Goal: Task Accomplishment & Management: Manage account settings

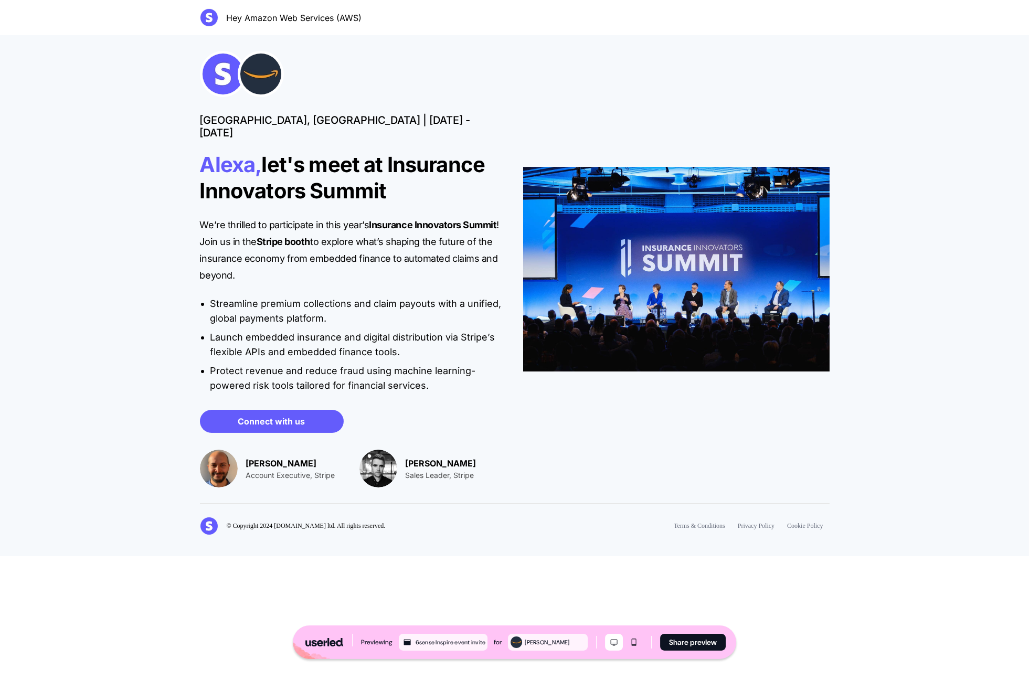
click at [423, 180] on p "Alexa, let's meet at Insurance Innovators Summit" at bounding box center [353, 178] width 307 height 52
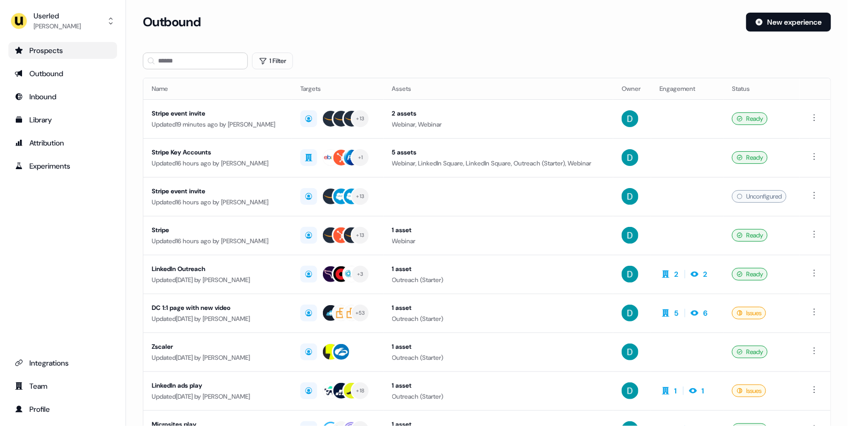
click at [77, 58] on link "Prospects" at bounding box center [62, 50] width 109 height 17
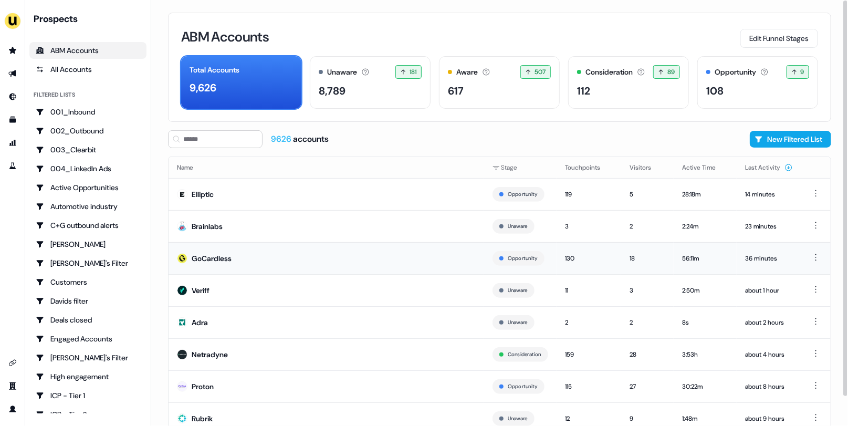
scroll to position [31, 0]
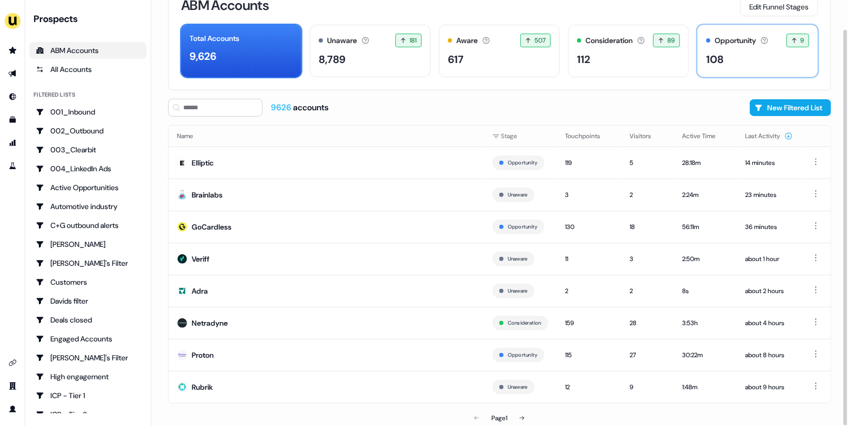
click at [763, 61] on div "108" at bounding box center [757, 59] width 103 height 16
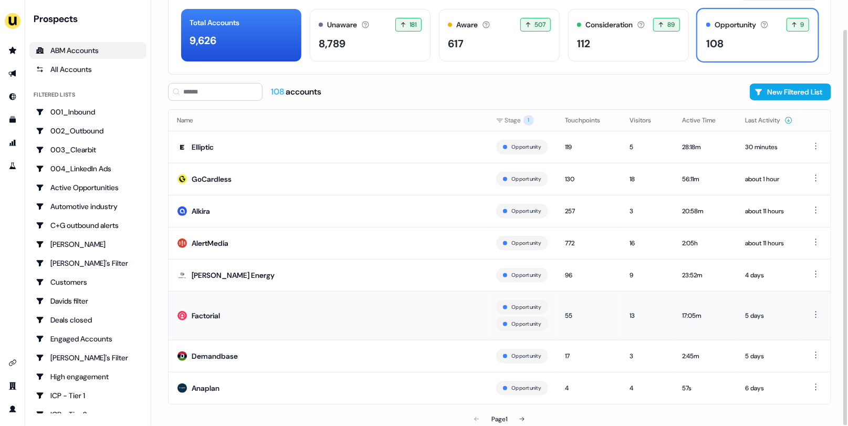
scroll to position [44, 0]
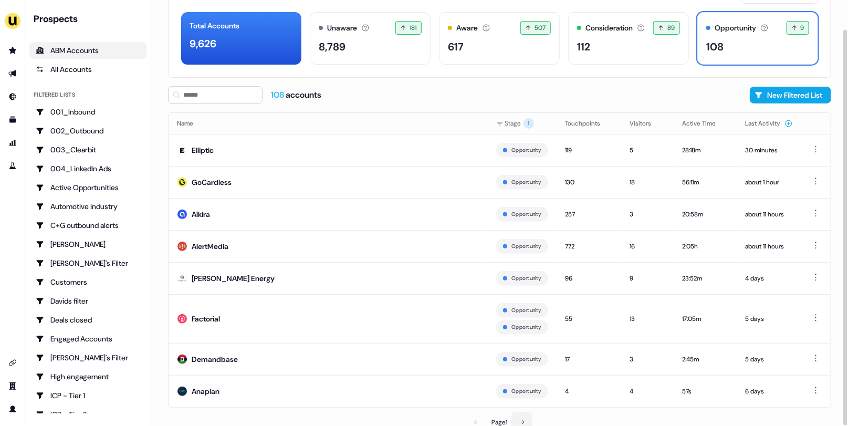
click at [528, 418] on button at bounding box center [521, 422] width 21 height 21
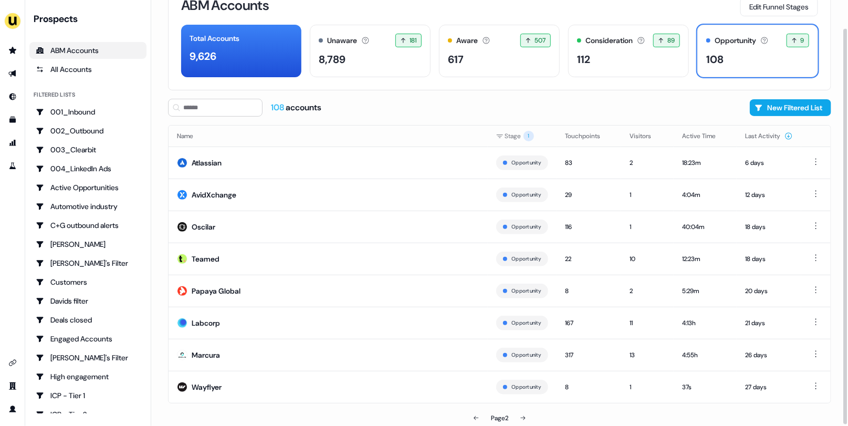
scroll to position [29, 0]
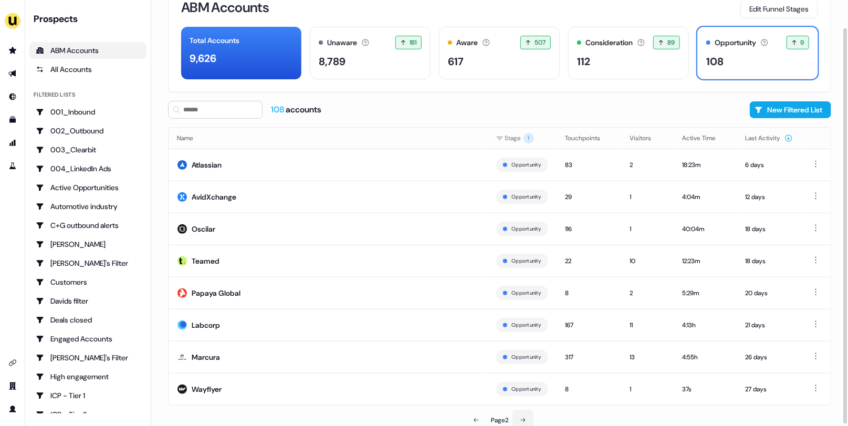
click at [528, 412] on button at bounding box center [522, 419] width 21 height 21
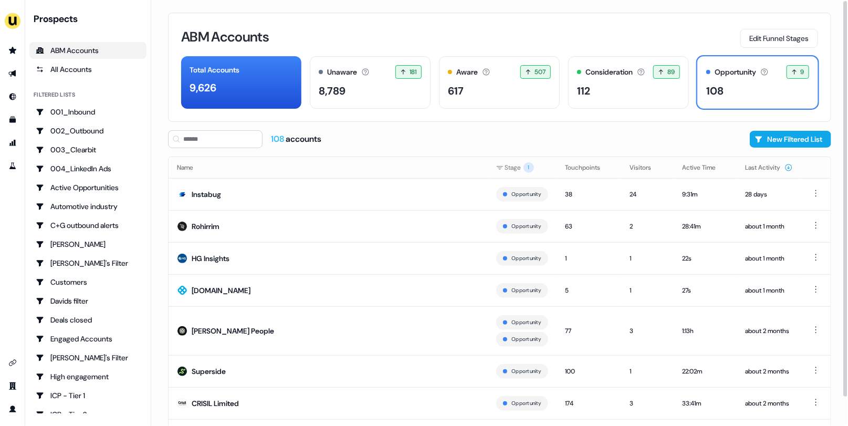
scroll to position [47, 0]
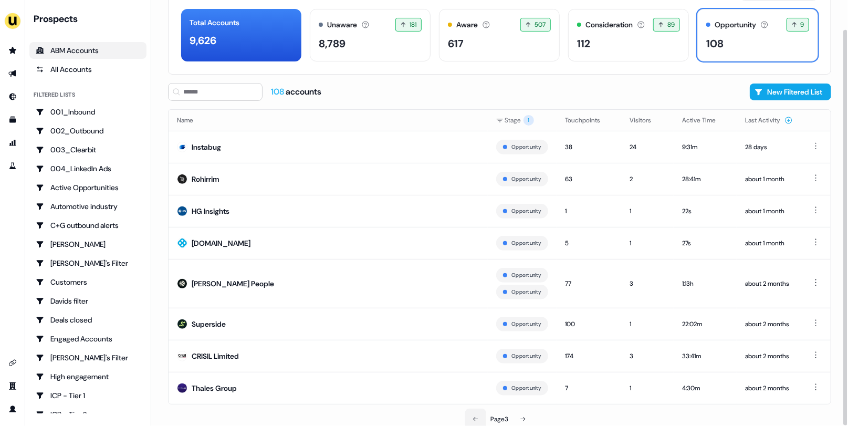
click at [467, 416] on button at bounding box center [475, 418] width 21 height 21
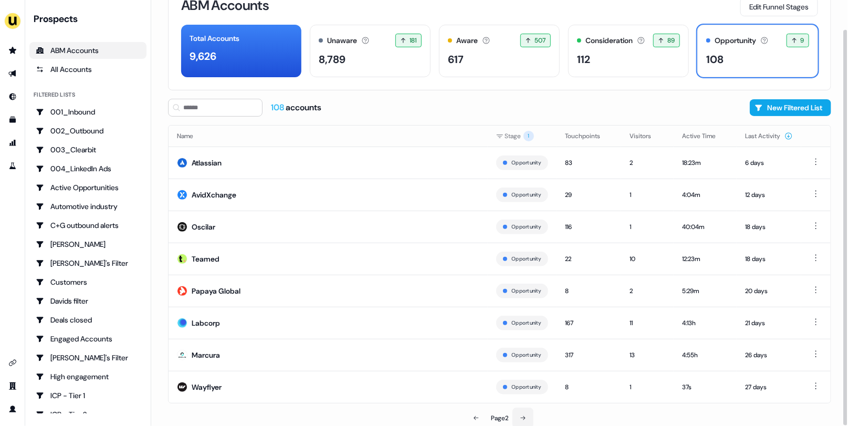
click at [528, 419] on button at bounding box center [522, 417] width 21 height 21
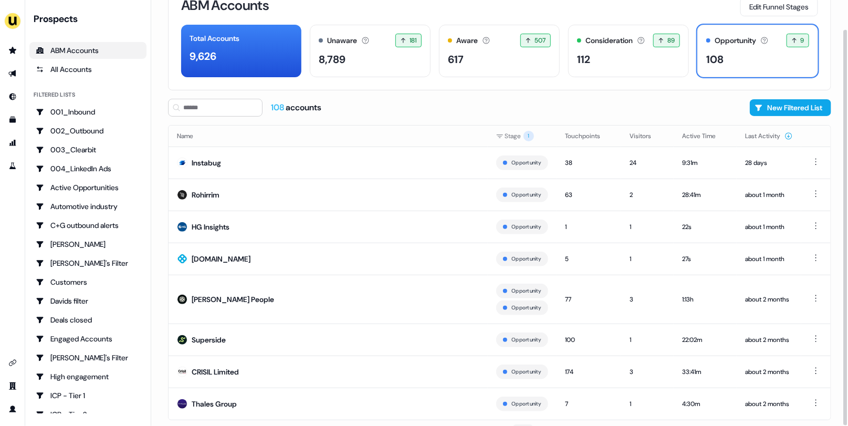
scroll to position [47, 0]
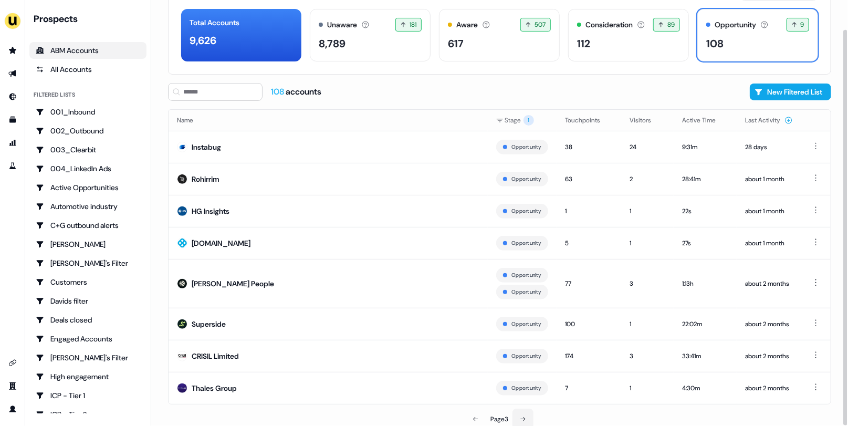
click at [528, 419] on button at bounding box center [522, 418] width 21 height 21
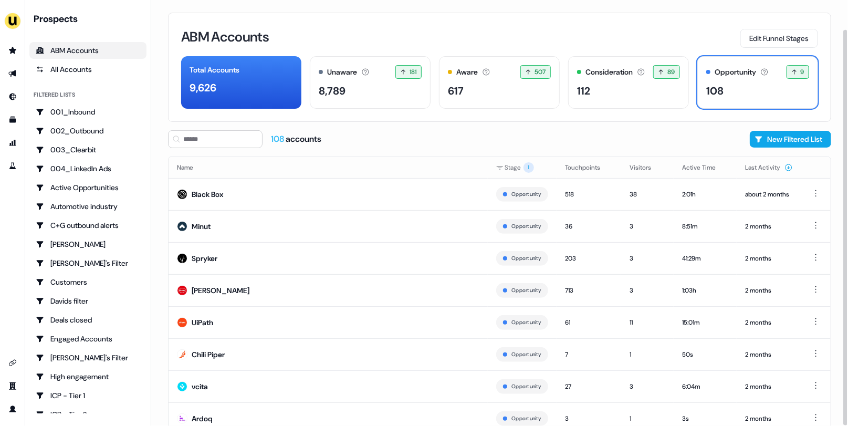
scroll to position [31, 0]
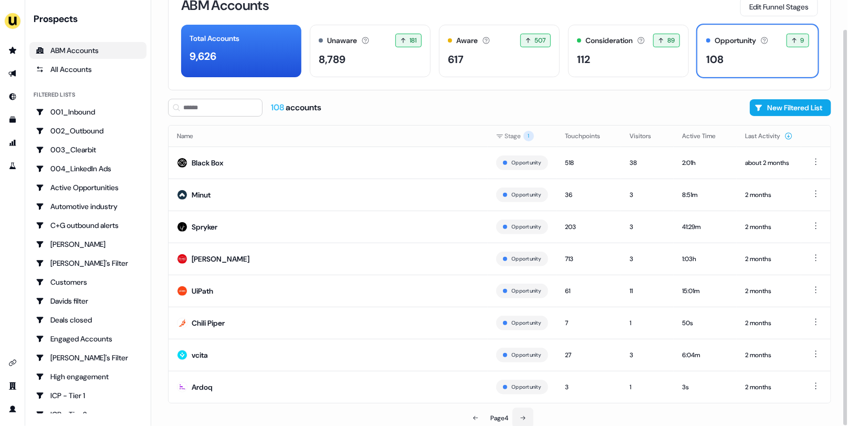
click at [529, 418] on button at bounding box center [522, 417] width 21 height 21
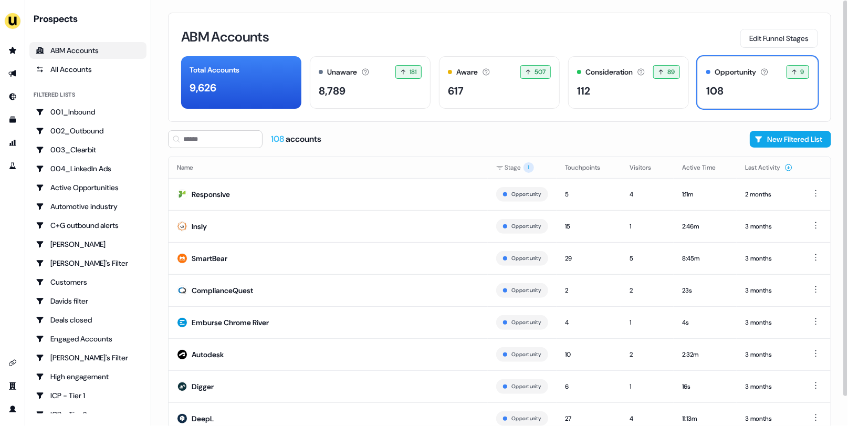
scroll to position [31, 0]
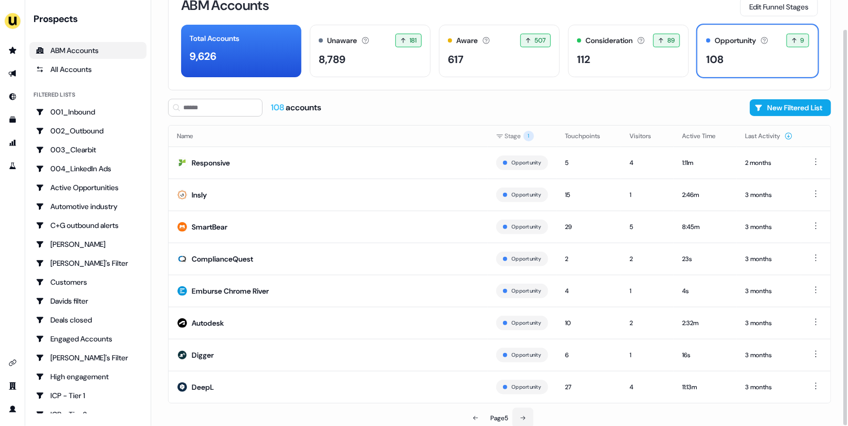
click at [529, 418] on button at bounding box center [522, 417] width 21 height 21
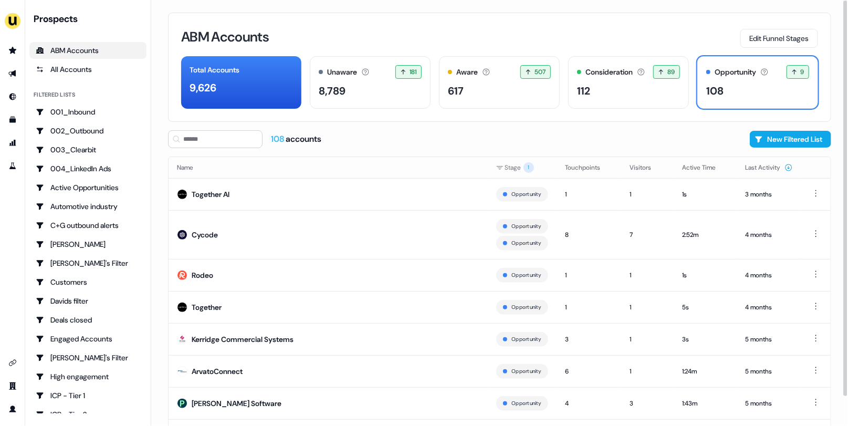
scroll to position [47, 0]
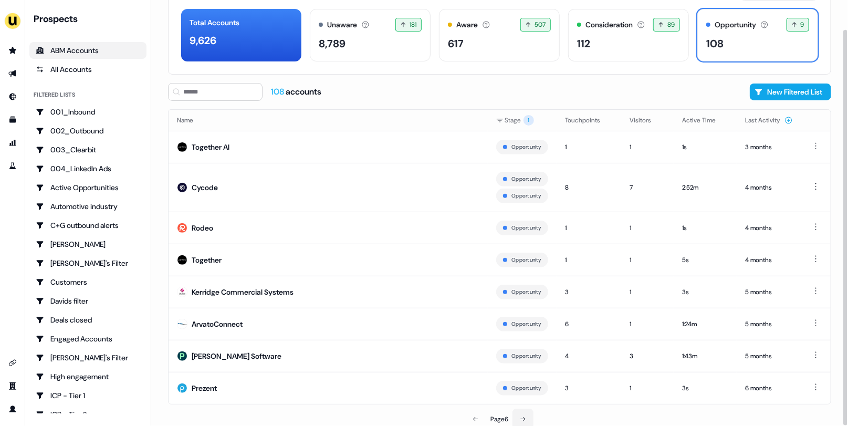
click at [529, 418] on button at bounding box center [522, 418] width 21 height 21
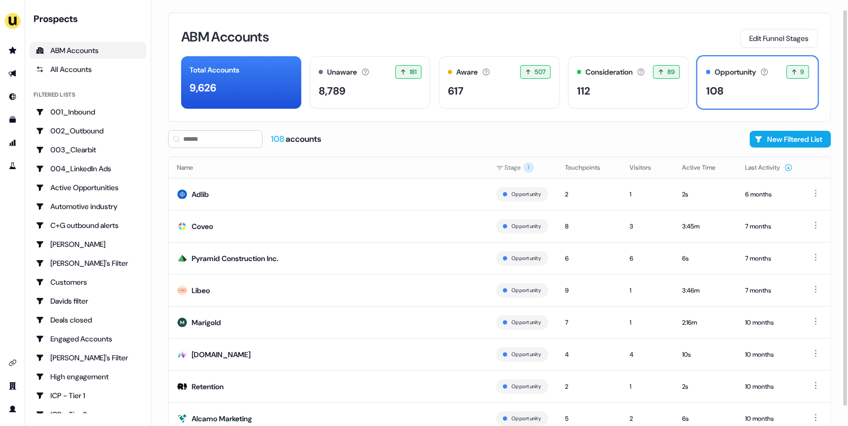
scroll to position [31, 0]
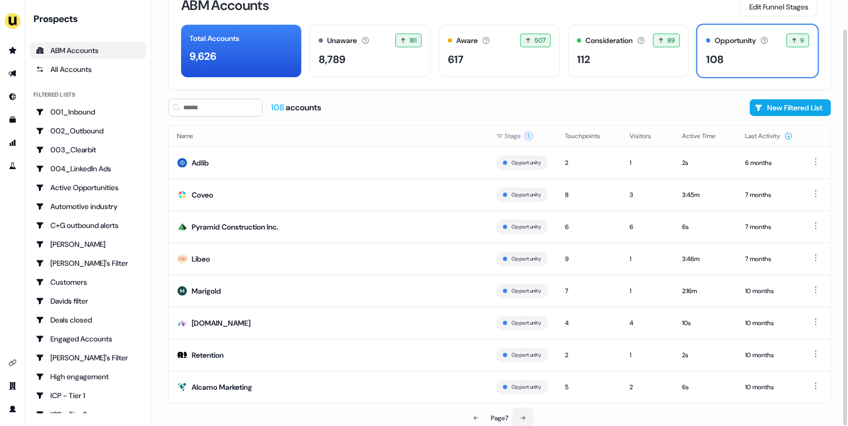
click at [529, 418] on button at bounding box center [522, 417] width 21 height 21
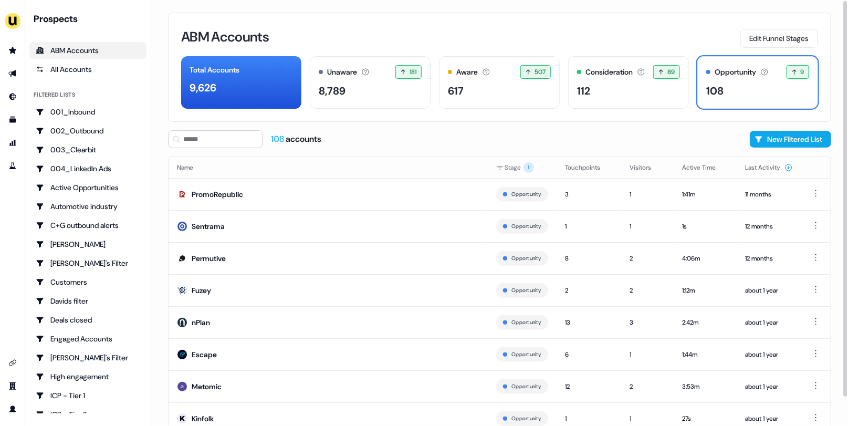
scroll to position [31, 0]
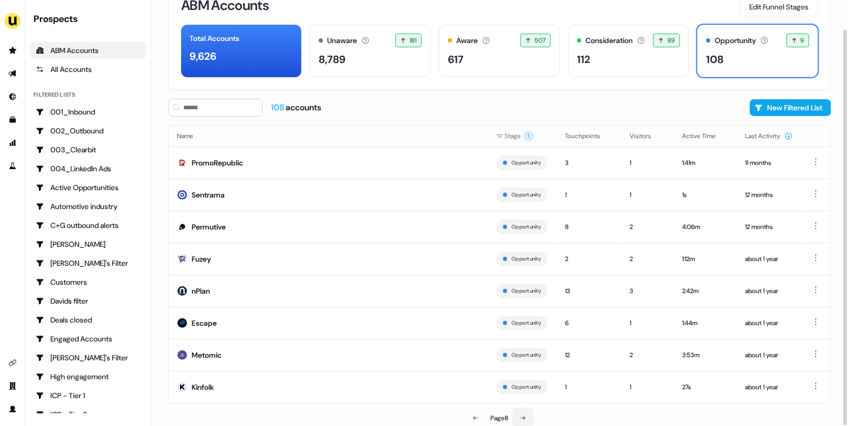
click at [521, 411] on button at bounding box center [522, 417] width 21 height 21
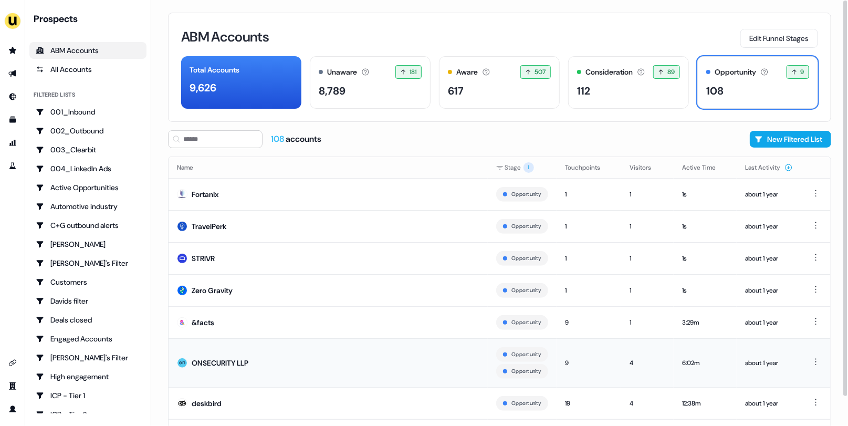
scroll to position [47, 0]
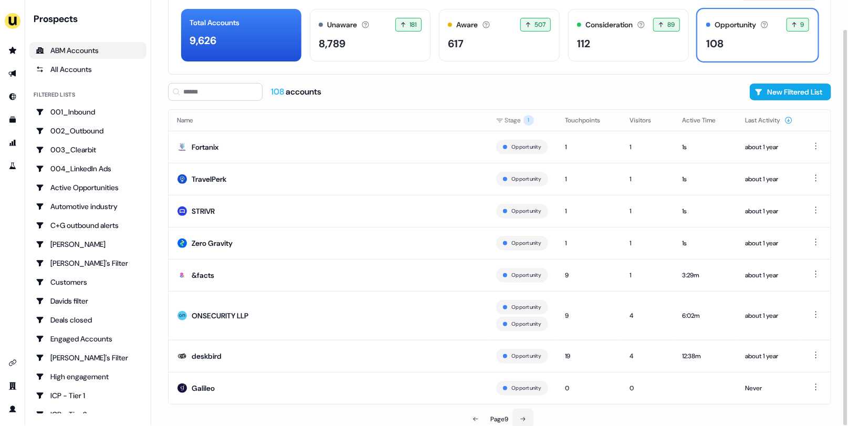
click at [528, 413] on button at bounding box center [522, 418] width 21 height 21
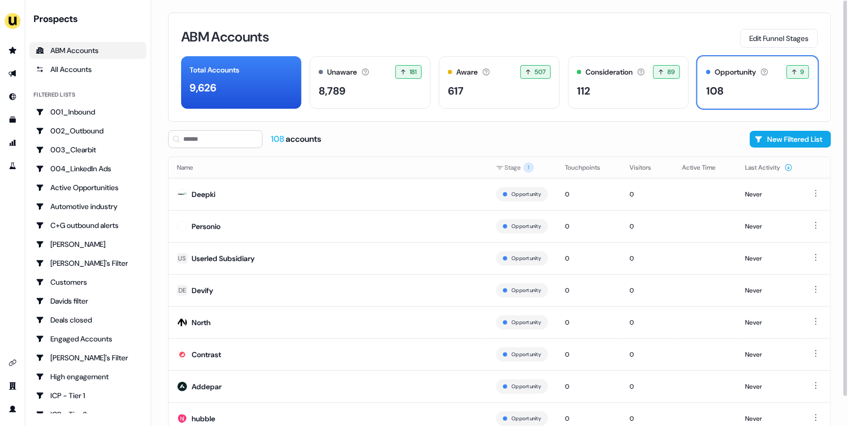
scroll to position [31, 0]
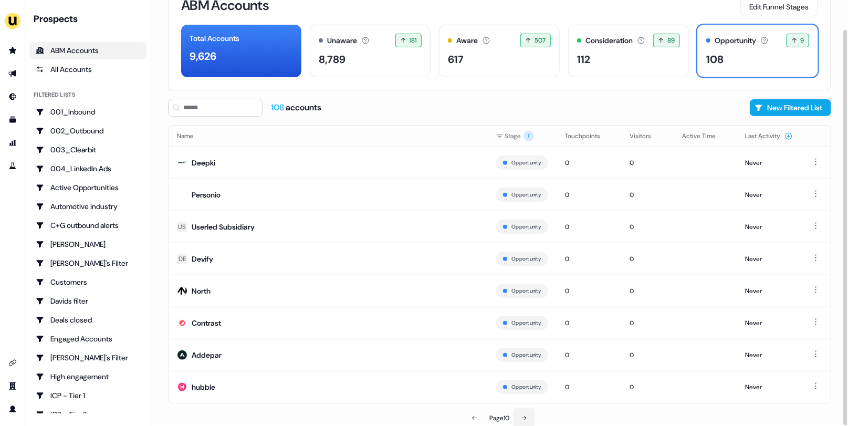
click at [533, 419] on button at bounding box center [523, 417] width 21 height 21
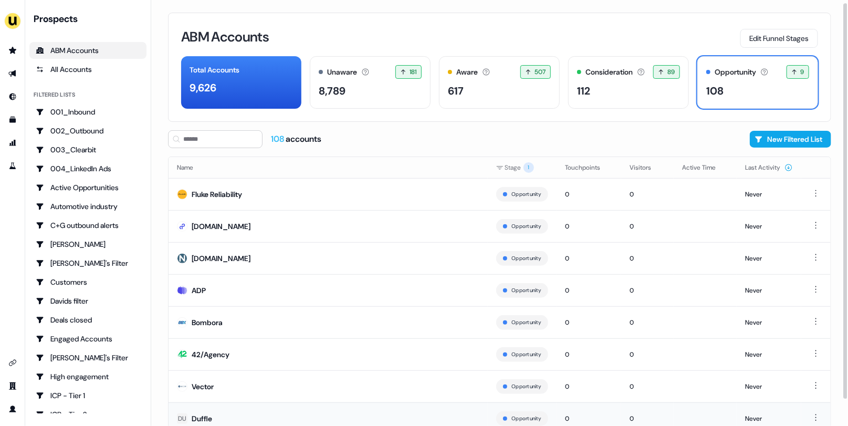
scroll to position [31, 0]
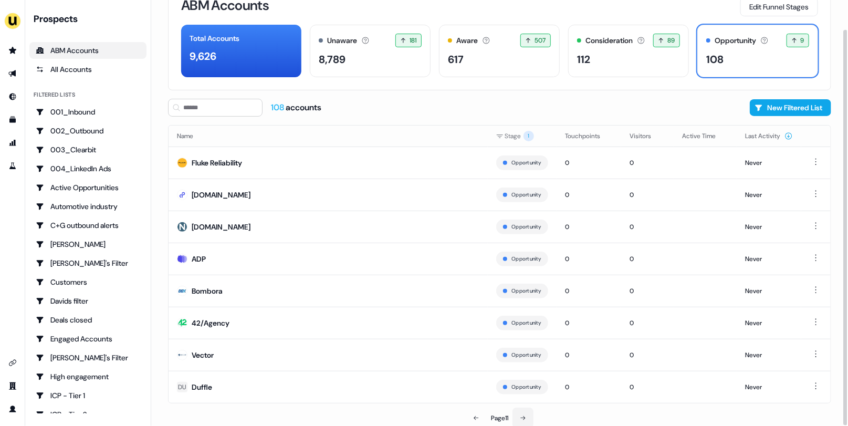
click at [528, 410] on button at bounding box center [522, 417] width 21 height 21
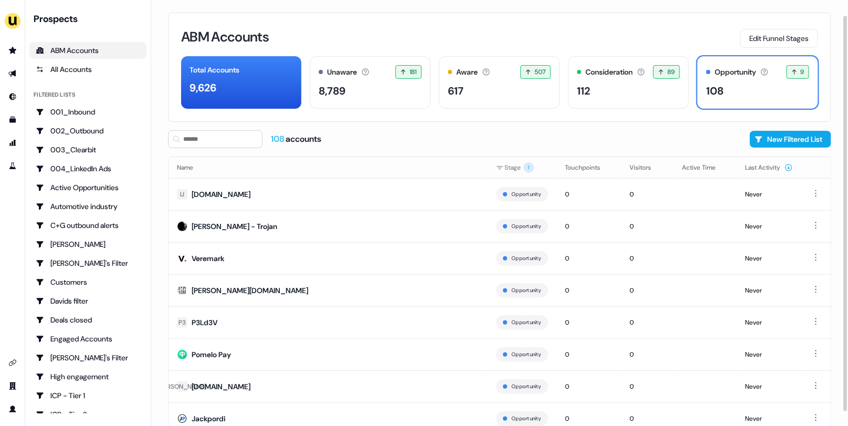
scroll to position [31, 0]
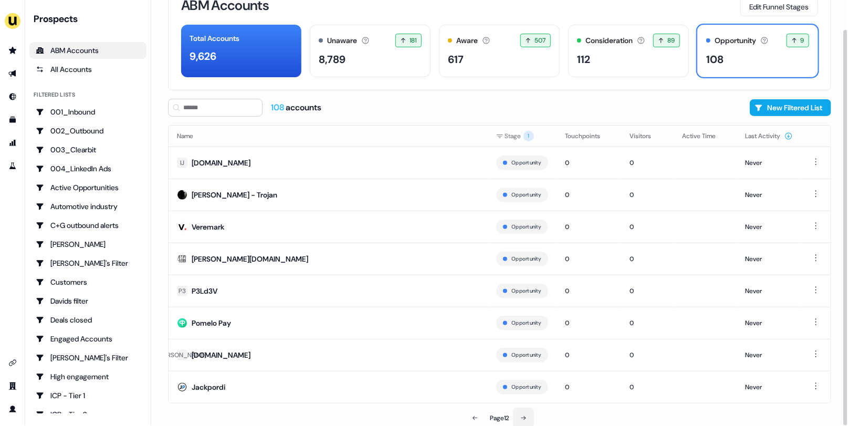
click at [524, 415] on icon at bounding box center [523, 418] width 6 height 6
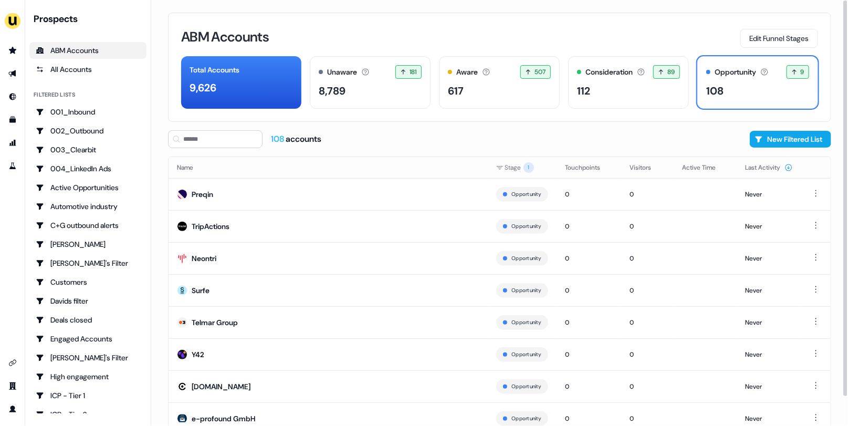
scroll to position [31, 0]
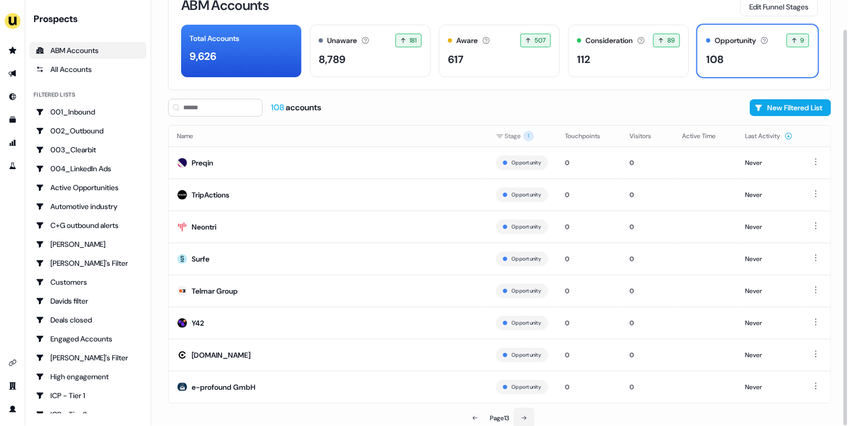
click at [524, 415] on icon at bounding box center [524, 418] width 6 height 6
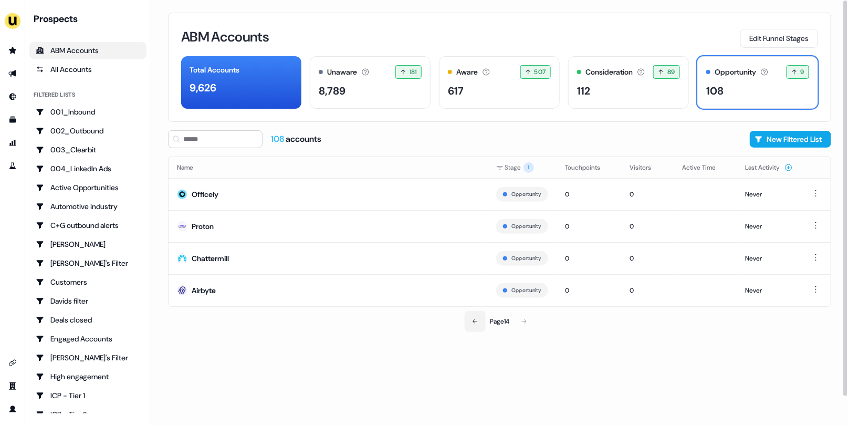
click at [472, 322] on icon at bounding box center [475, 321] width 6 height 6
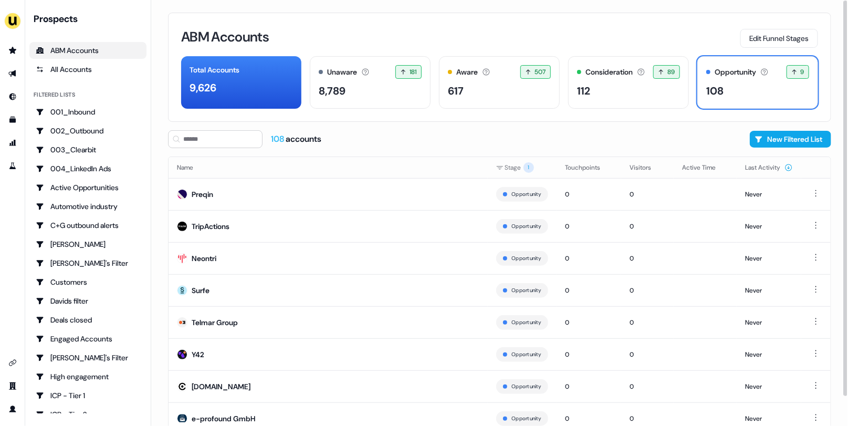
scroll to position [31, 0]
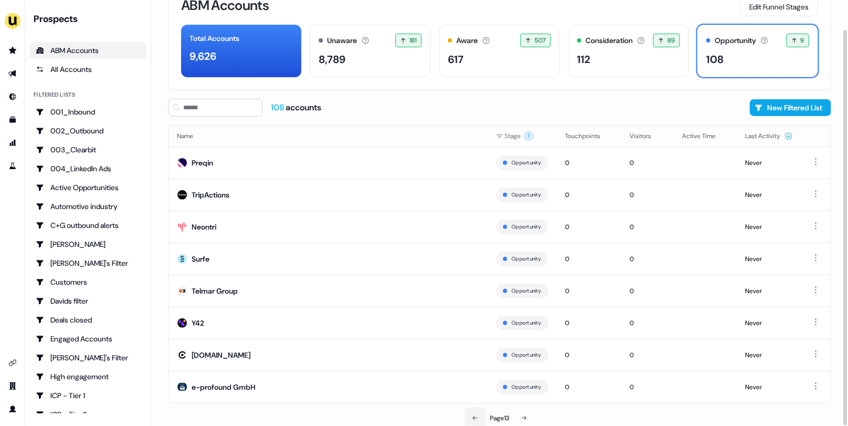
click at [480, 412] on button at bounding box center [475, 417] width 21 height 21
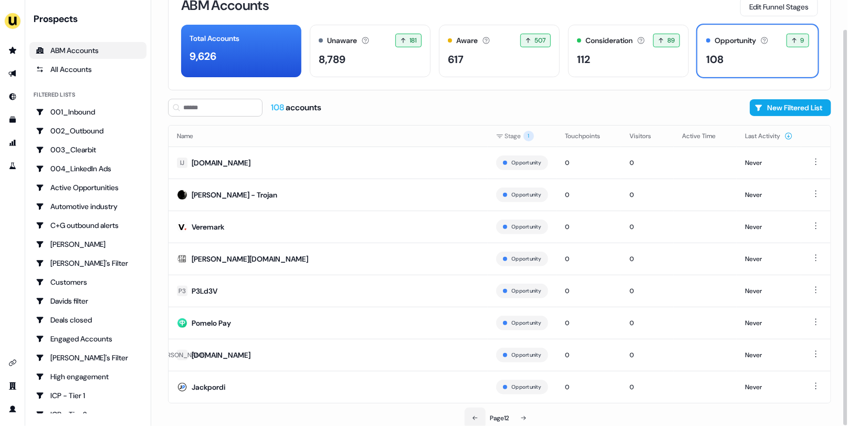
click at [480, 412] on button at bounding box center [475, 417] width 21 height 21
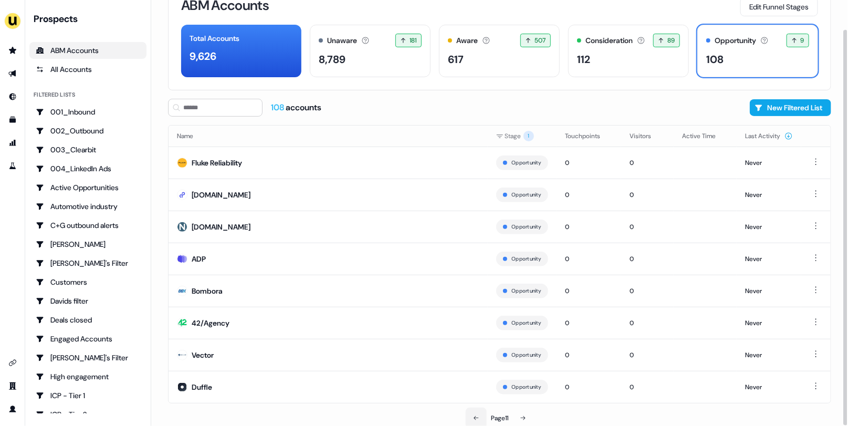
click at [480, 412] on button at bounding box center [476, 417] width 21 height 21
click at [480, 412] on button at bounding box center [474, 417] width 21 height 21
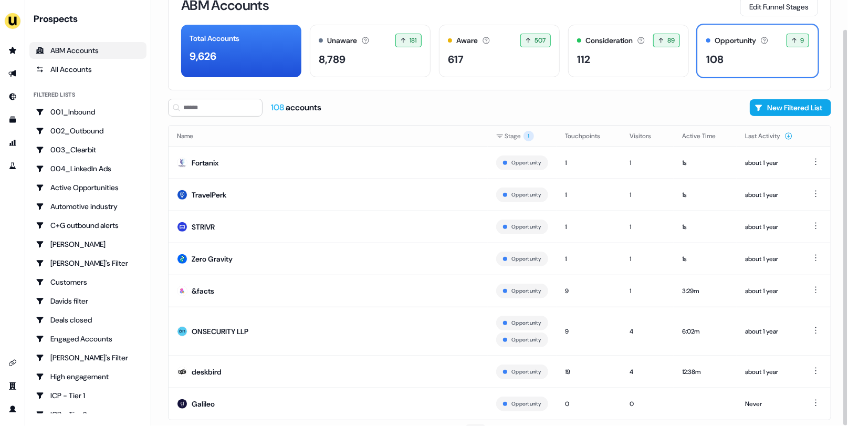
click at [480, 412] on td "Galileo" at bounding box center [328, 403] width 319 height 32
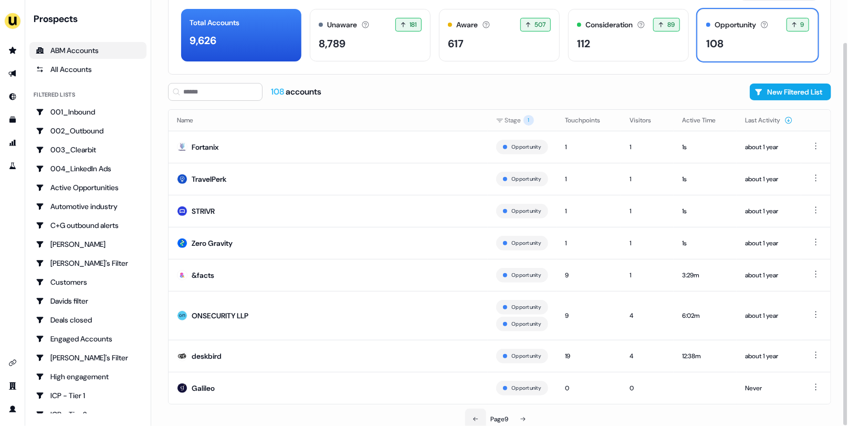
click at [477, 416] on icon at bounding box center [475, 419] width 6 height 6
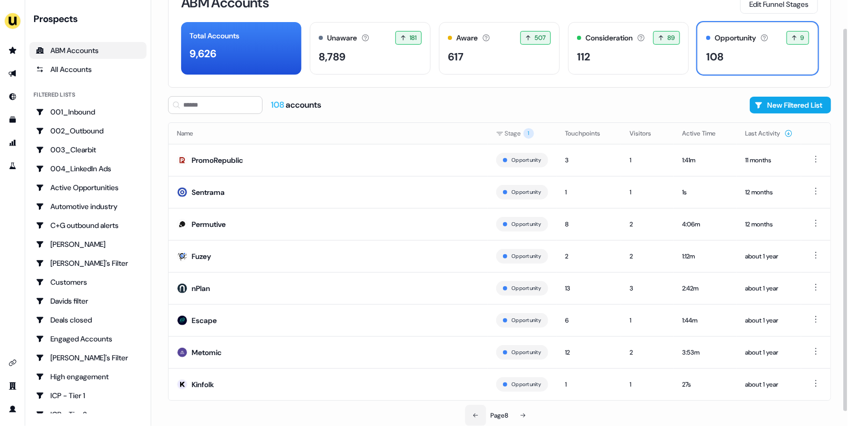
scroll to position [31, 0]
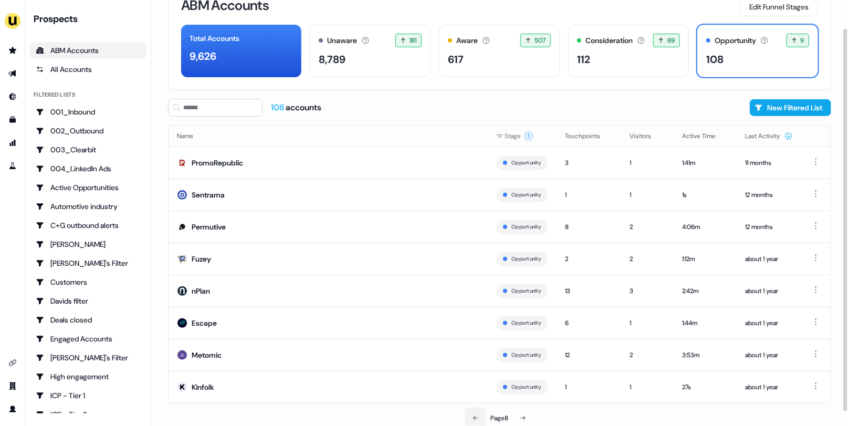
click at [477, 415] on icon at bounding box center [475, 418] width 6 height 6
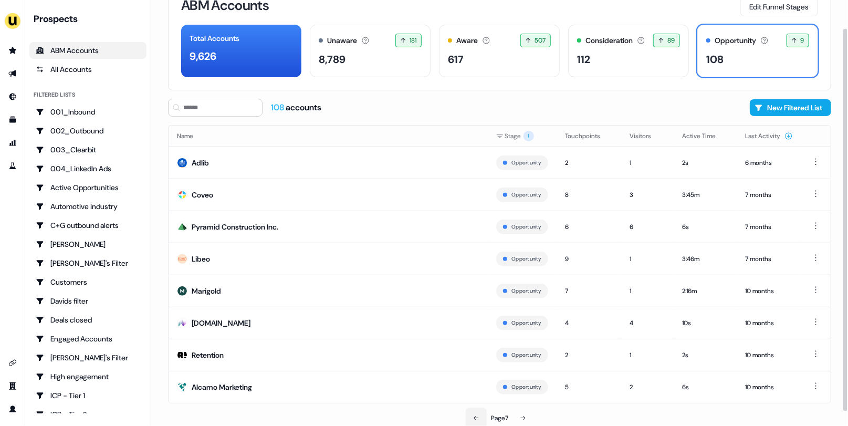
click at [477, 415] on icon at bounding box center [476, 418] width 6 height 6
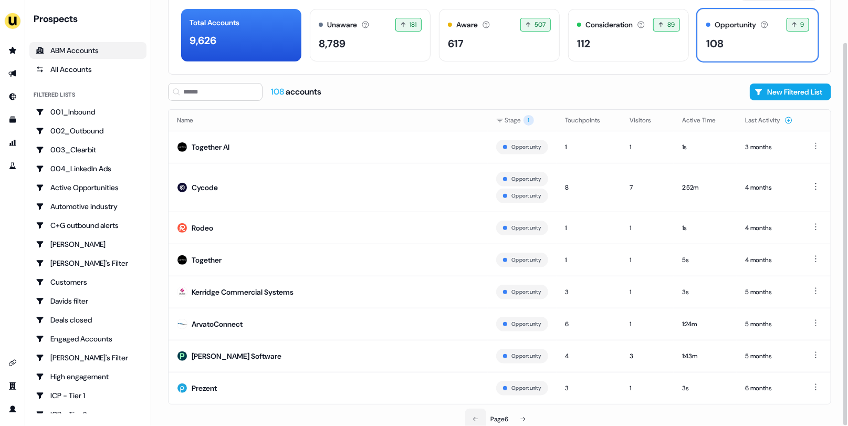
click at [477, 416] on icon at bounding box center [475, 419] width 6 height 6
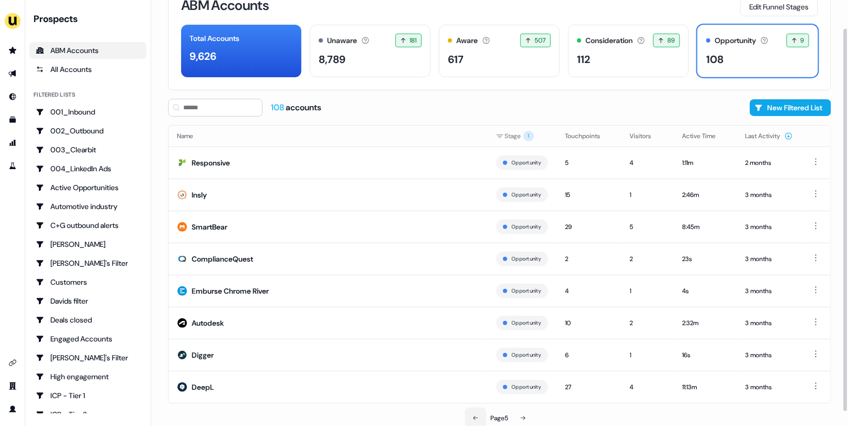
click at [477, 415] on icon at bounding box center [475, 418] width 6 height 6
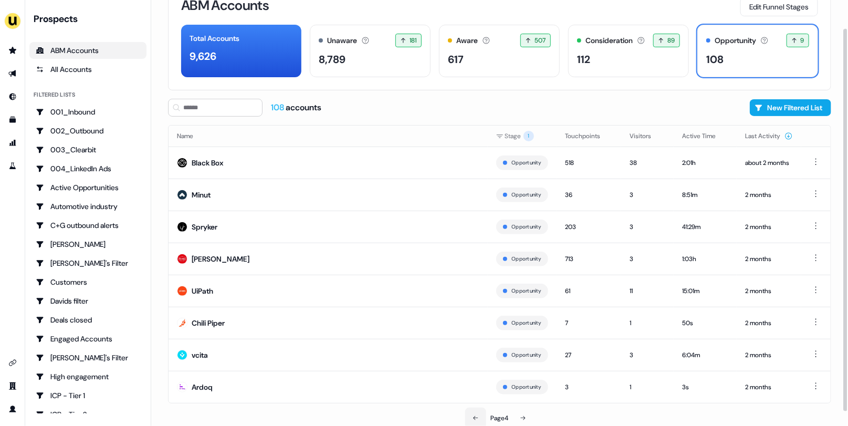
click at [477, 415] on icon at bounding box center [475, 418] width 6 height 6
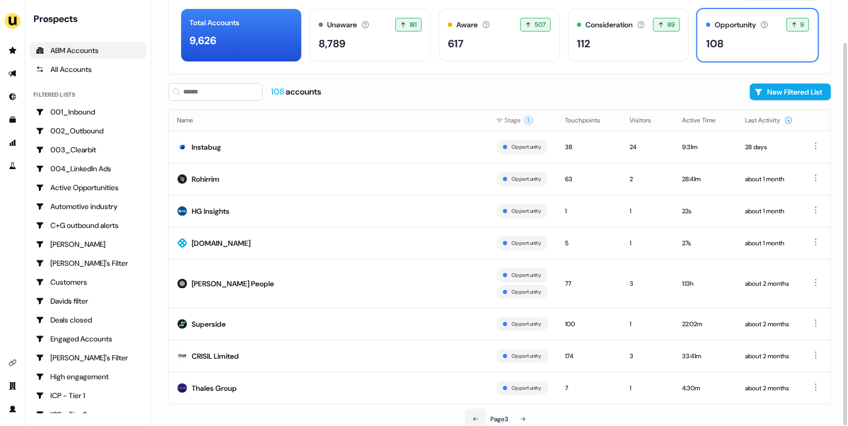
click at [477, 416] on icon at bounding box center [475, 419] width 6 height 6
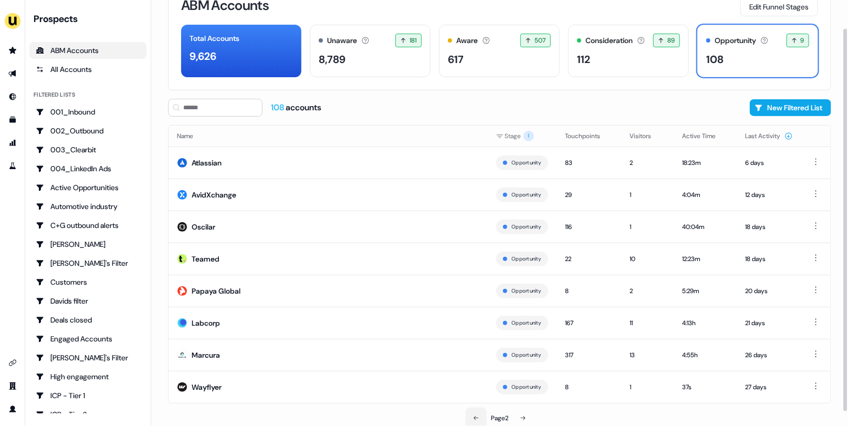
click at [477, 415] on icon at bounding box center [476, 418] width 6 height 6
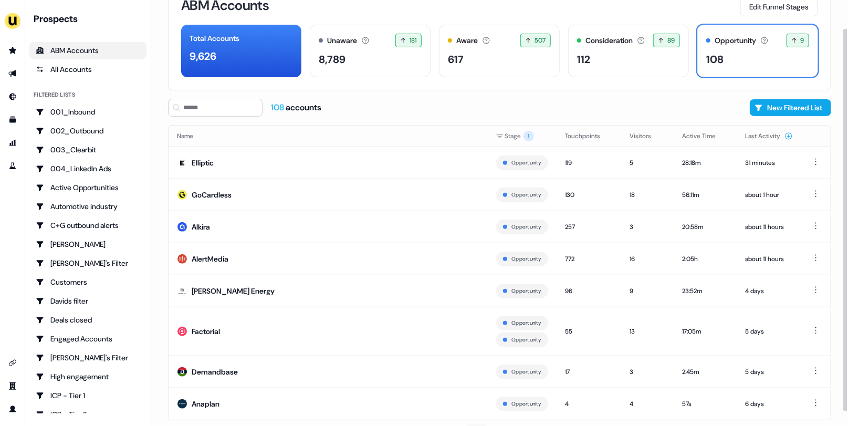
scroll to position [47, 0]
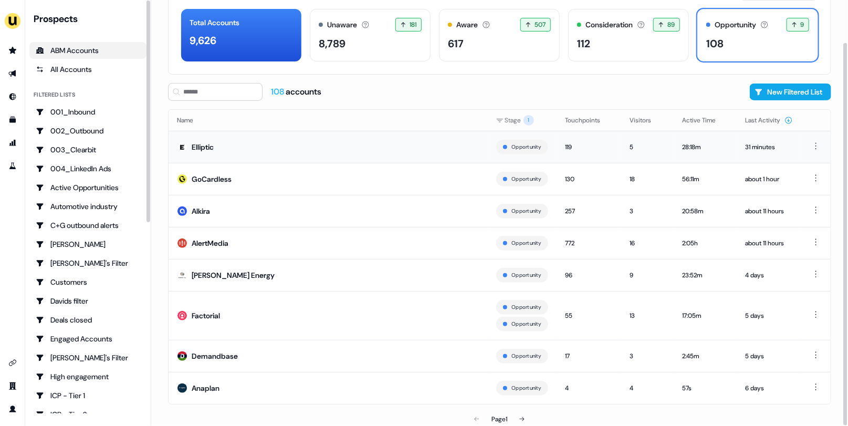
click at [198, 144] on div "Elliptic" at bounding box center [203, 147] width 22 height 10
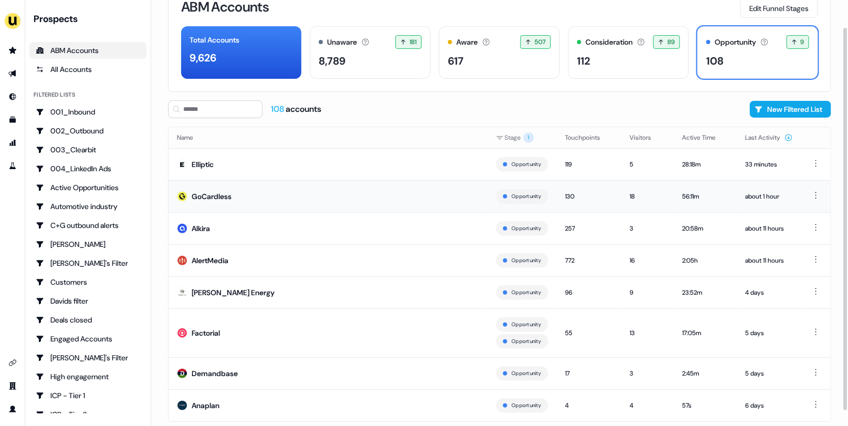
scroll to position [47, 0]
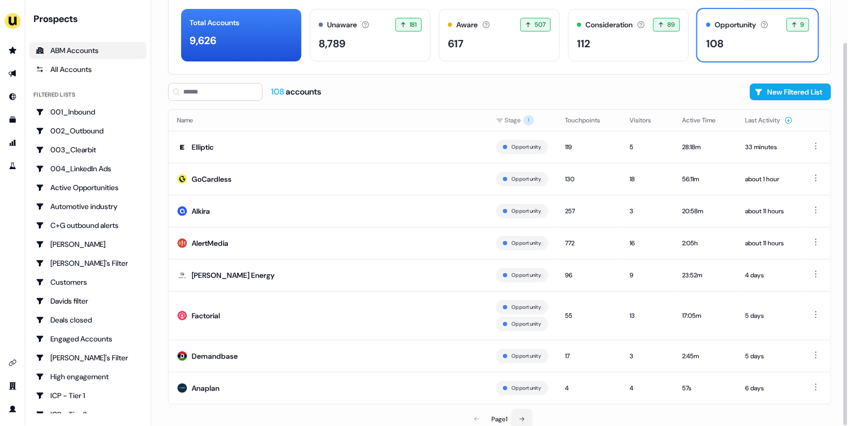
click at [529, 412] on button at bounding box center [521, 418] width 21 height 21
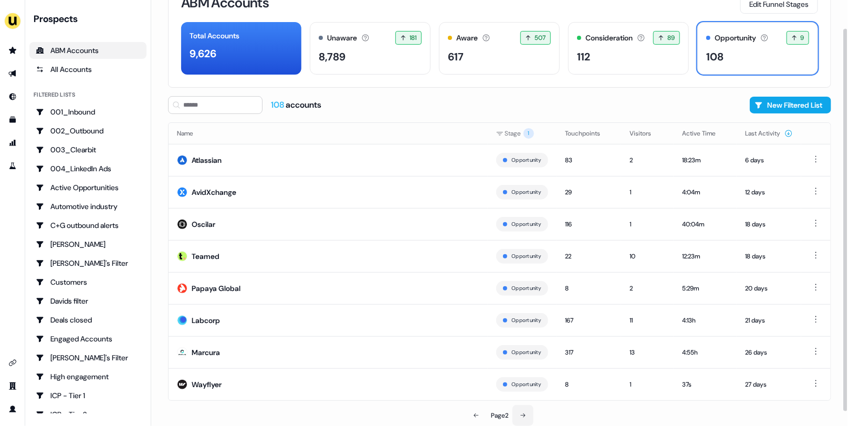
scroll to position [31, 0]
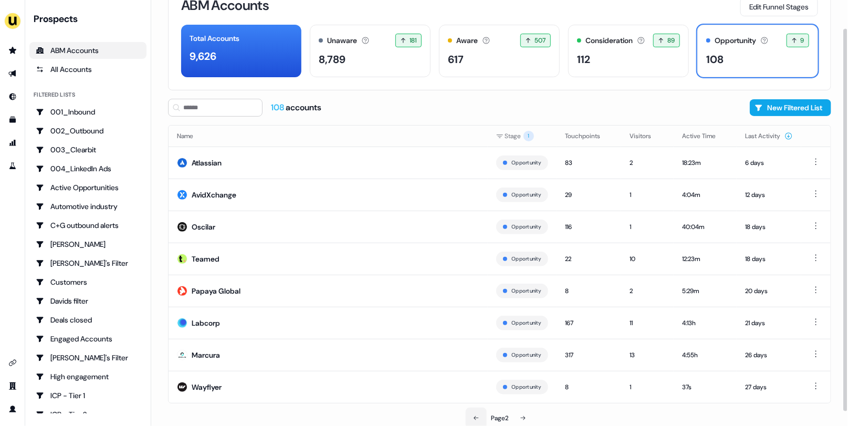
click at [473, 415] on icon at bounding box center [476, 418] width 6 height 6
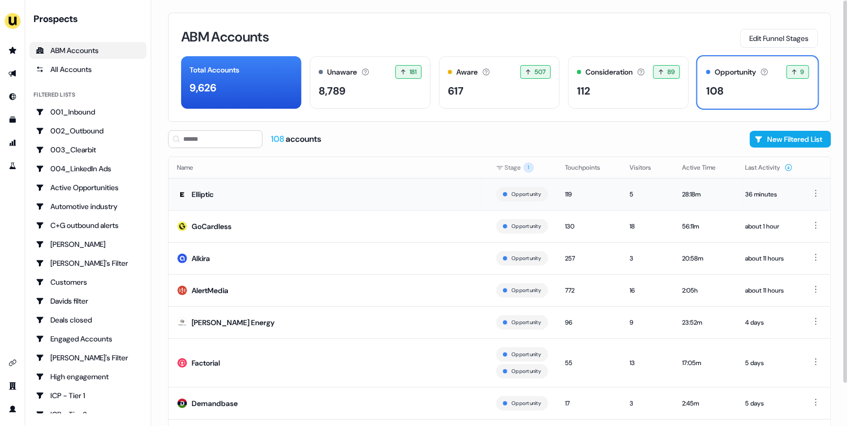
click at [307, 208] on td "Elliptic" at bounding box center [328, 194] width 319 height 32
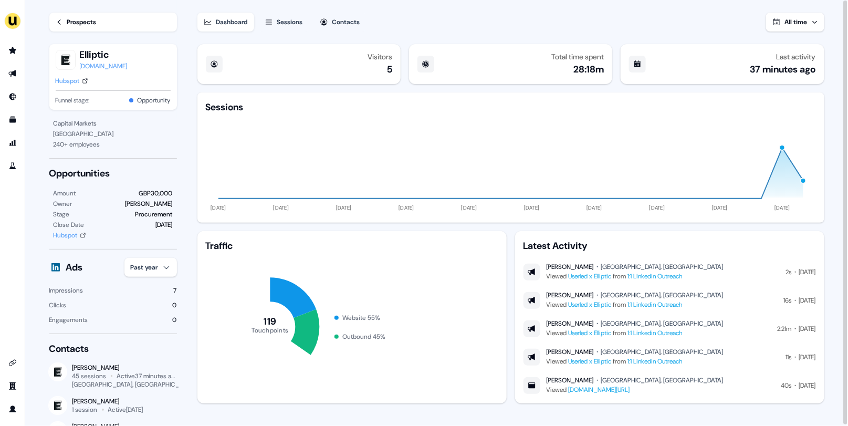
scroll to position [5, 0]
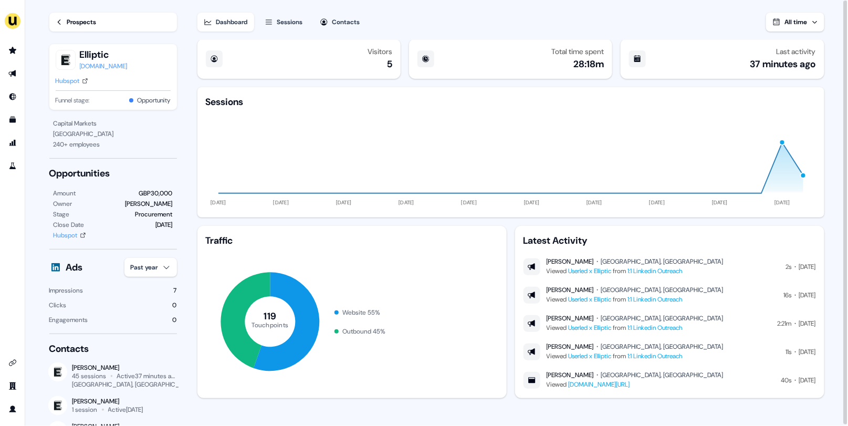
click at [3, 52] on li "side nav menu" at bounding box center [12, 50] width 25 height 17
click at [12, 51] on icon "Go to prospects" at bounding box center [12, 50] width 7 height 7
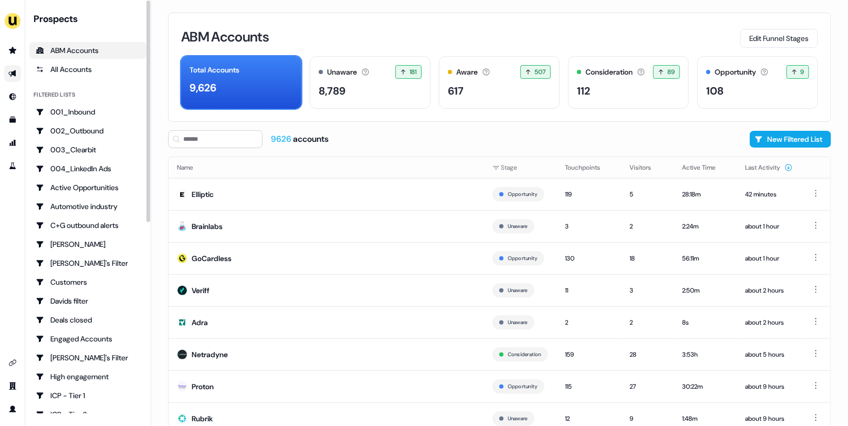
click at [7, 76] on link "Go to outbound experience" at bounding box center [12, 73] width 17 height 17
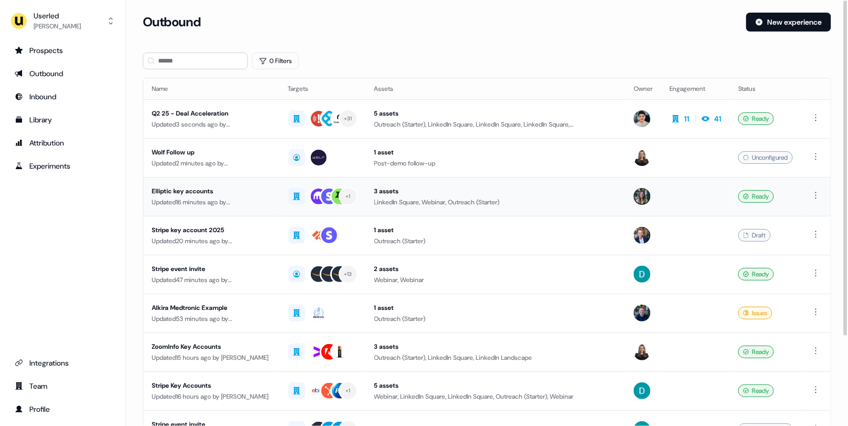
click at [232, 201] on div "Updated 16 minutes ago by Yann Sarfati" at bounding box center [212, 202] width 120 height 10
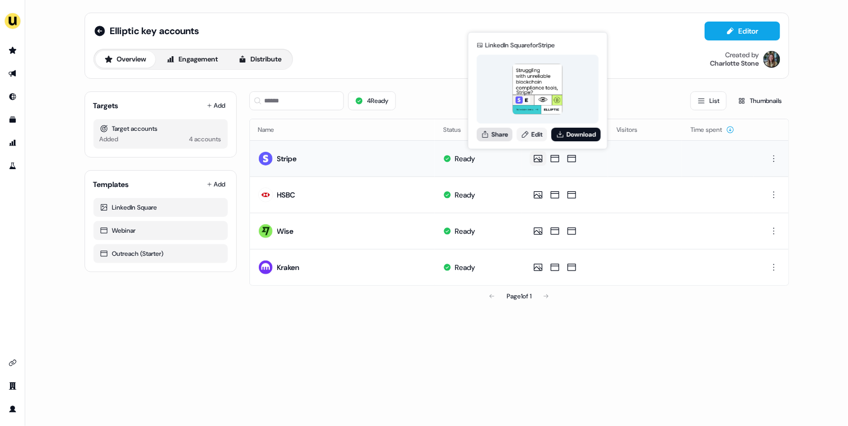
click at [501, 140] on button "Share" at bounding box center [495, 135] width 36 height 14
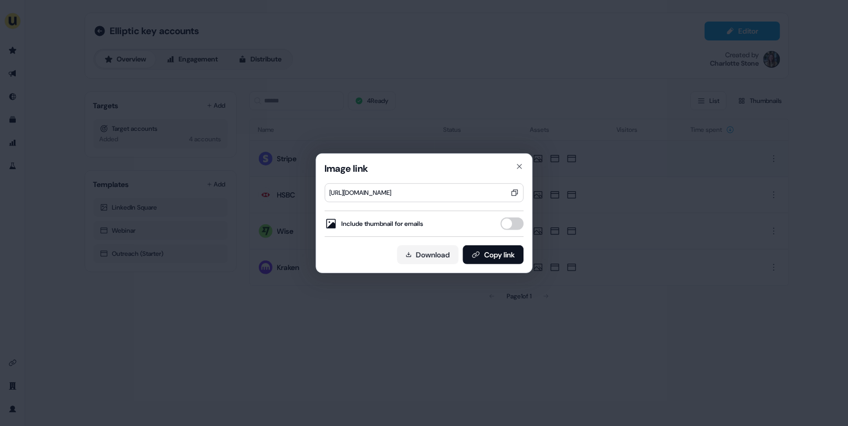
click at [511, 226] on button "Include thumbnail for emails" at bounding box center [511, 223] width 23 height 13
click at [503, 256] on button "Copy link" at bounding box center [492, 254] width 61 height 19
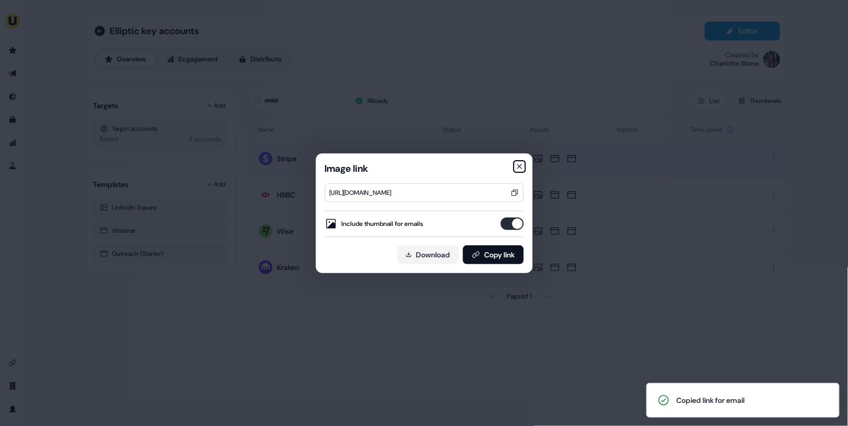
click at [520, 165] on icon "button" at bounding box center [519, 166] width 8 height 8
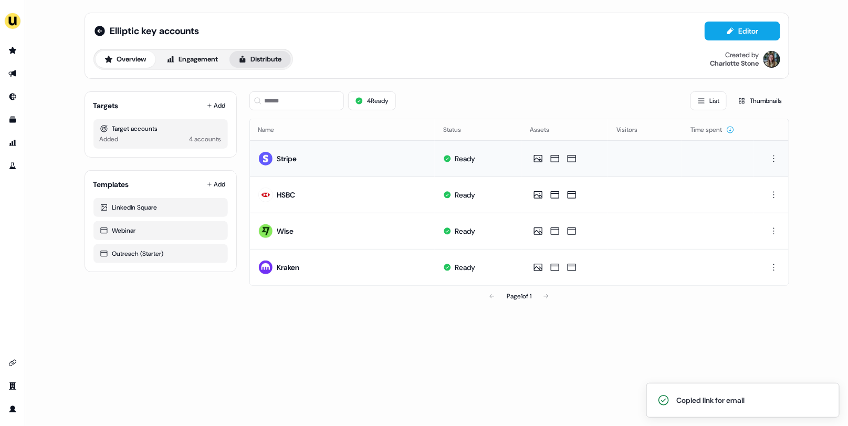
click at [254, 52] on button "Distribute" at bounding box center [259, 59] width 61 height 17
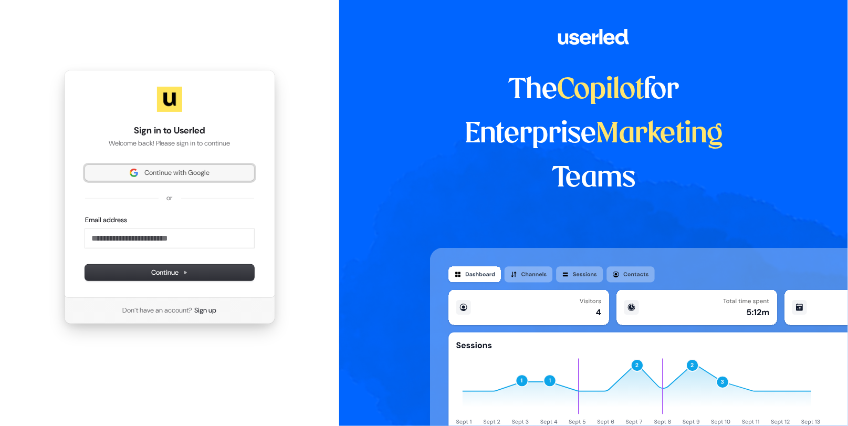
click at [173, 166] on button "Continue with Google" at bounding box center [169, 173] width 169 height 16
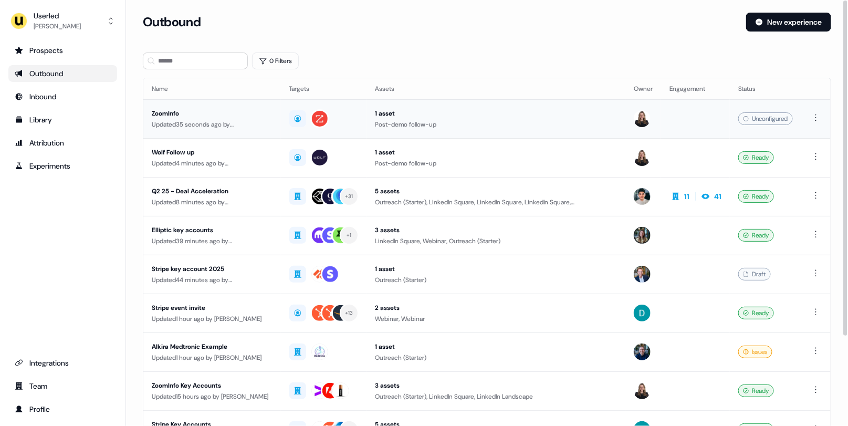
click at [205, 111] on div "ZoomInfo" at bounding box center [212, 113] width 121 height 10
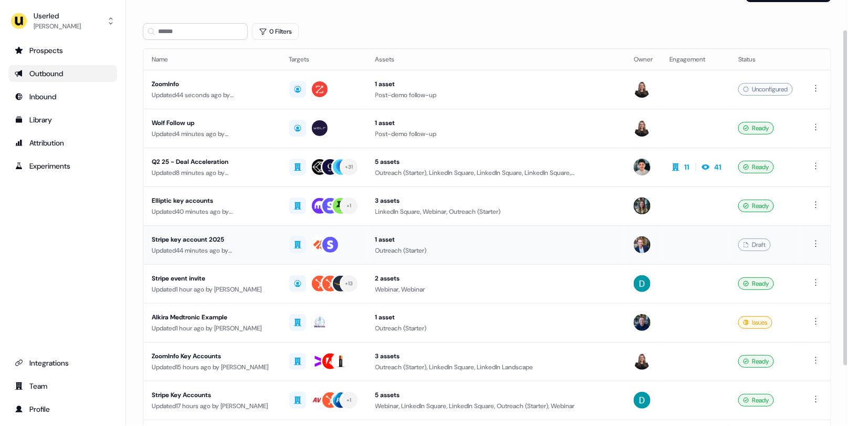
scroll to position [39, 0]
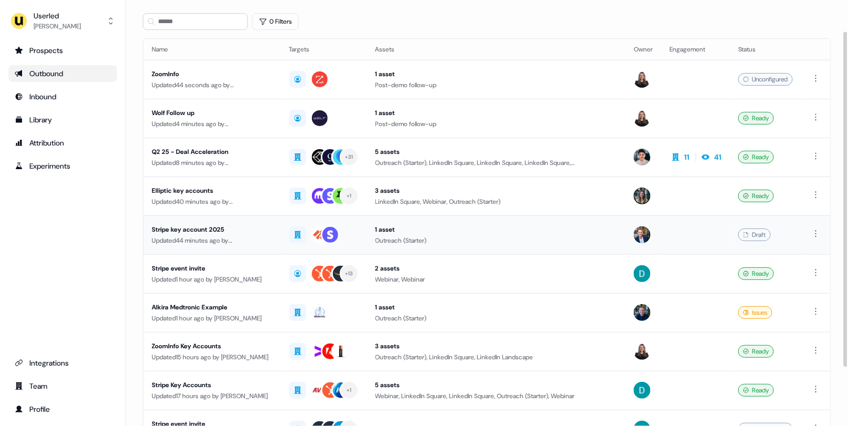
click at [243, 274] on div "Updated 1 hour ago by [PERSON_NAME]" at bounding box center [212, 279] width 121 height 10
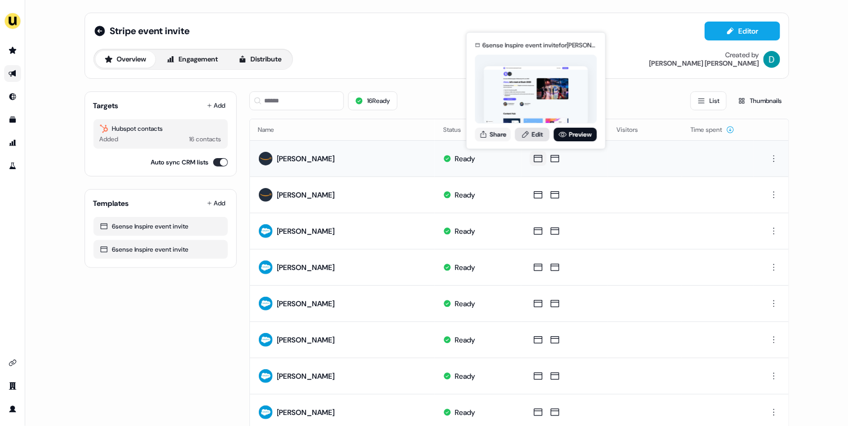
click at [535, 135] on link "Edit" at bounding box center [532, 135] width 35 height 14
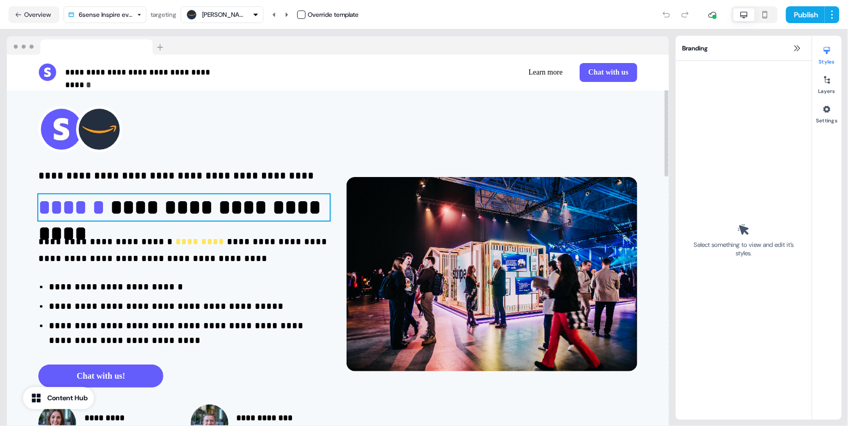
click at [211, 196] on p "**********" at bounding box center [183, 207] width 291 height 26
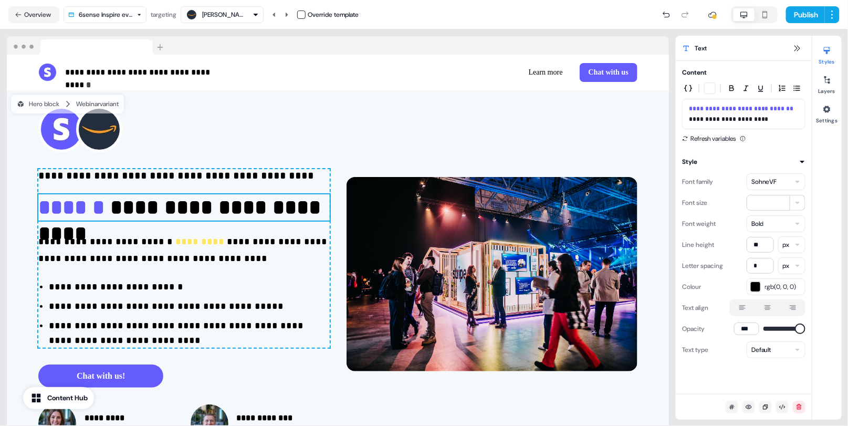
click at [765, 186] on div "SohneVF" at bounding box center [776, 181] width 59 height 17
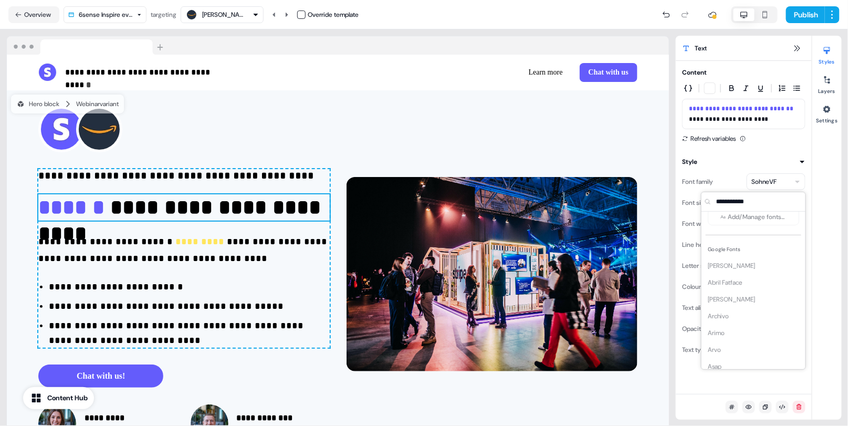
scroll to position [43, 0]
click at [55, 16] on button "Overview" at bounding box center [33, 14] width 51 height 17
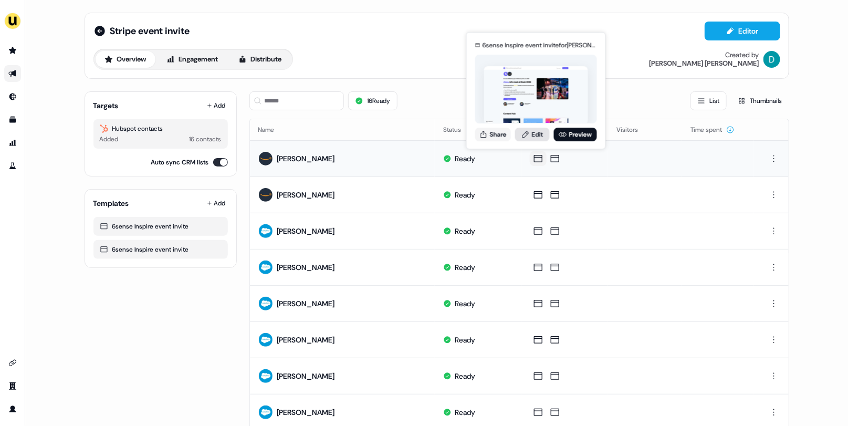
click at [534, 132] on link "Edit" at bounding box center [532, 135] width 35 height 14
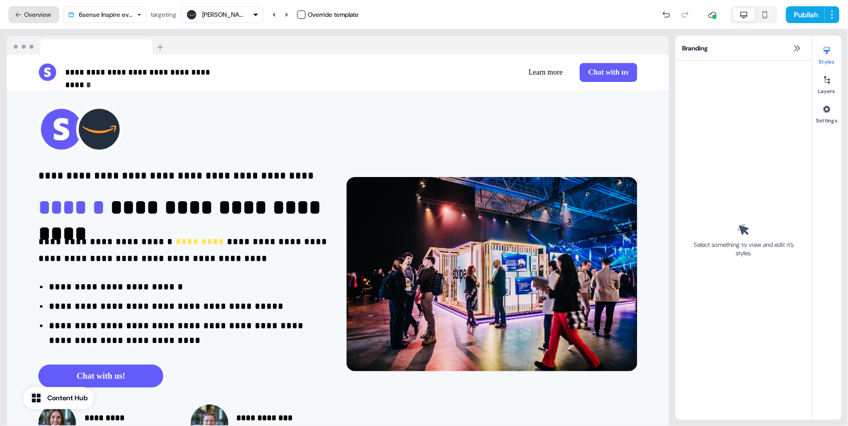
click at [20, 7] on button "Overview" at bounding box center [33, 14] width 51 height 17
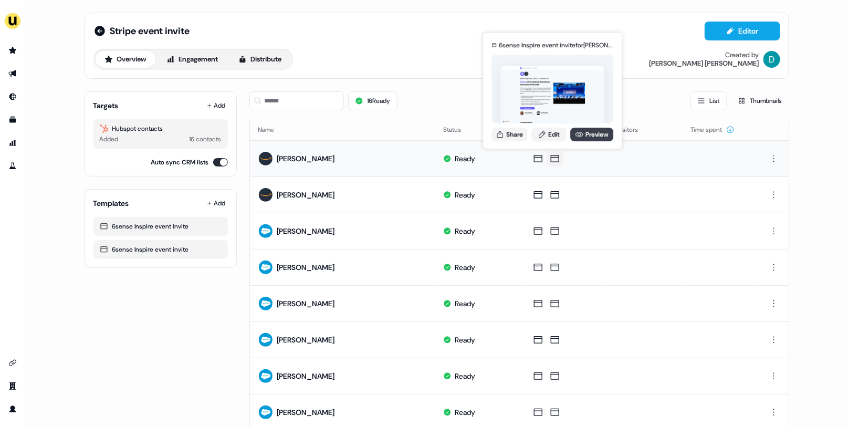
click at [582, 133] on icon at bounding box center [579, 134] width 8 height 8
